Goal: Navigation & Orientation: Find specific page/section

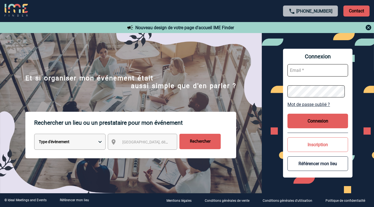
type input "[EMAIL_ADDRESS][DOMAIN_NAME]"
click at [316, 116] on button "Connexion" at bounding box center [318, 121] width 61 height 15
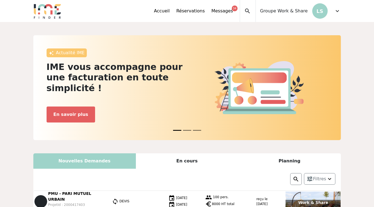
click at [336, 12] on span "expand_more" at bounding box center [337, 11] width 7 height 7
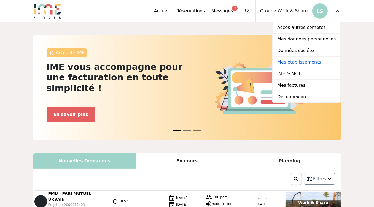
click at [302, 62] on link "Mes établissements" at bounding box center [306, 63] width 67 height 12
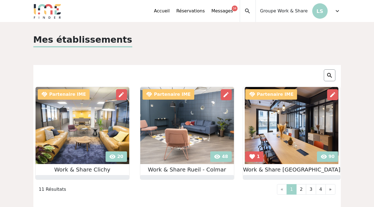
scroll to position [59, 0]
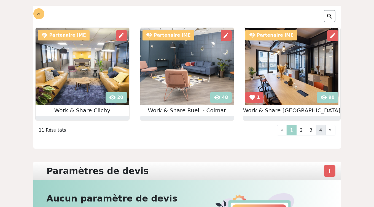
click at [323, 128] on link "4" at bounding box center [321, 130] width 10 height 10
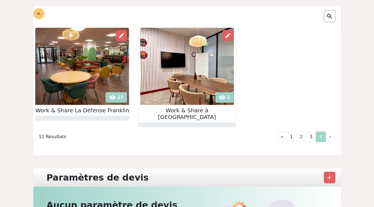
click at [317, 132] on link "4" at bounding box center [321, 137] width 10 height 10
click at [312, 132] on link "3" at bounding box center [311, 137] width 10 height 10
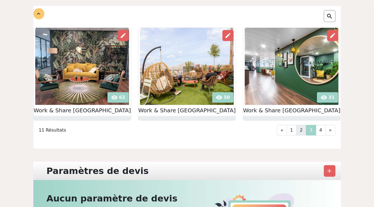
click at [302, 129] on link "2" at bounding box center [301, 130] width 10 height 10
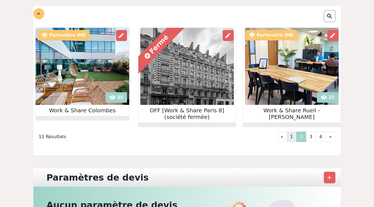
click at [295, 139] on link "1" at bounding box center [292, 137] width 10 height 10
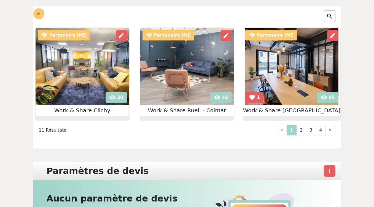
scroll to position [27, 0]
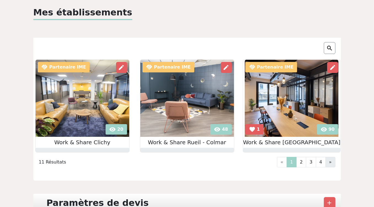
click at [331, 165] on link "»" at bounding box center [331, 162] width 10 height 10
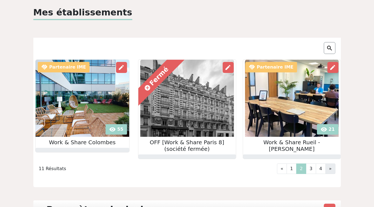
click at [334, 169] on link "»" at bounding box center [331, 169] width 10 height 10
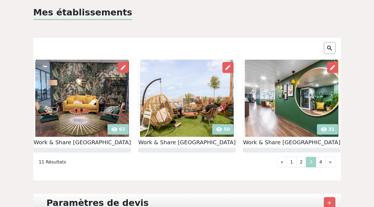
click at [332, 169] on div "visibility 62 edit Work & Share La défense Arena visibility 50 edit 31" at bounding box center [187, 120] width 308 height 121
click at [330, 166] on link "»" at bounding box center [331, 162] width 10 height 10
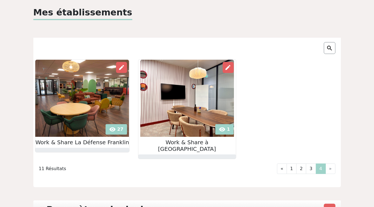
click at [330, 165] on li "»" at bounding box center [331, 169] width 10 height 10
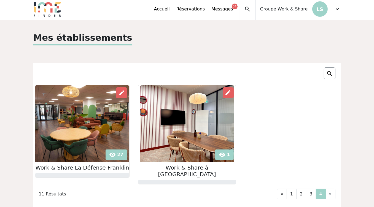
scroll to position [0, 0]
